Goal: Task Accomplishment & Management: Use online tool/utility

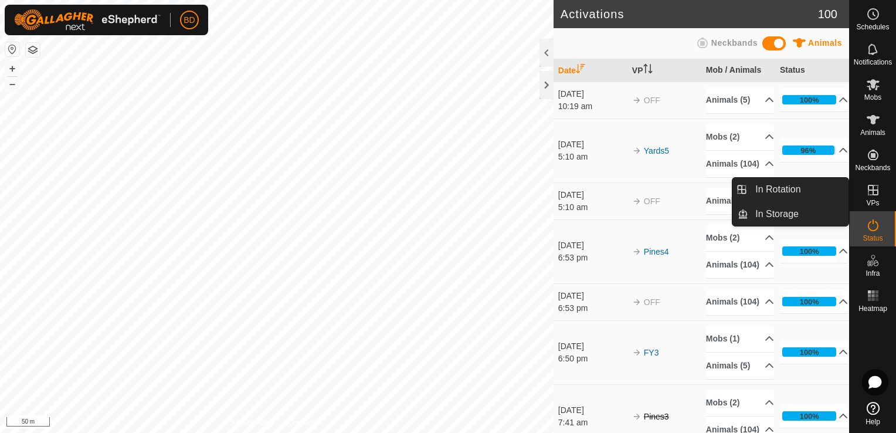
click at [873, 188] on icon at bounding box center [873, 190] width 11 height 11
click at [800, 187] on link "In Rotation" at bounding box center [798, 189] width 100 height 23
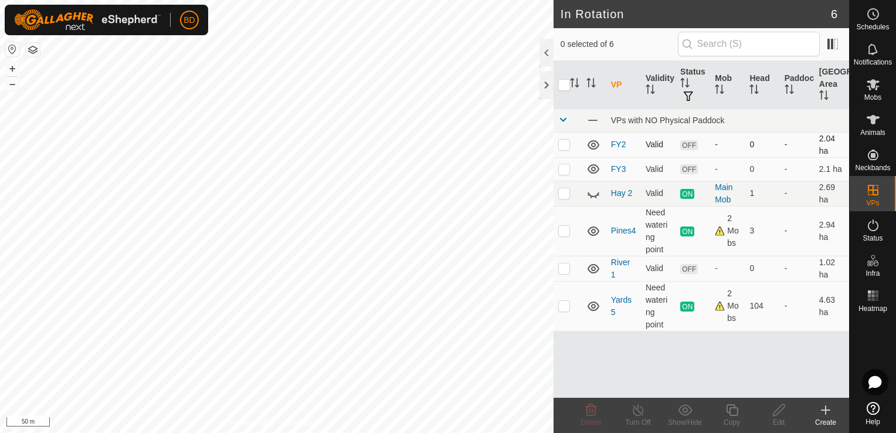
checkbox input "true"
click at [639, 411] on line at bounding box center [637, 410] width 9 height 9
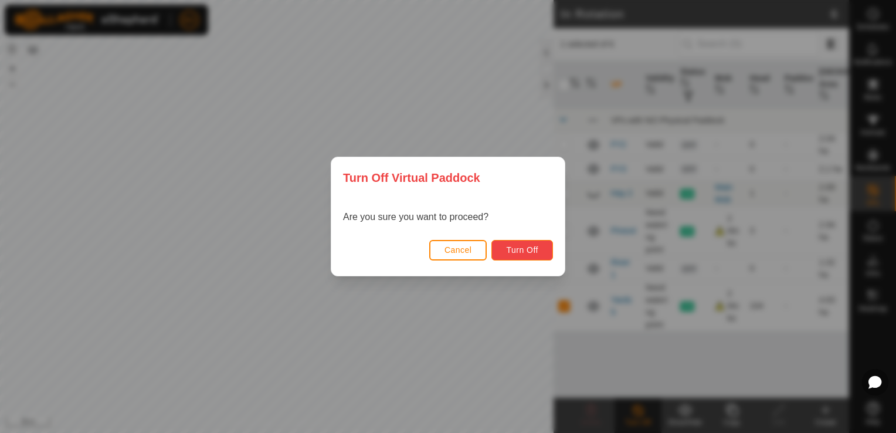
click at [536, 252] on span "Turn Off" at bounding box center [522, 249] width 32 height 9
